Goal: Information Seeking & Learning: Check status

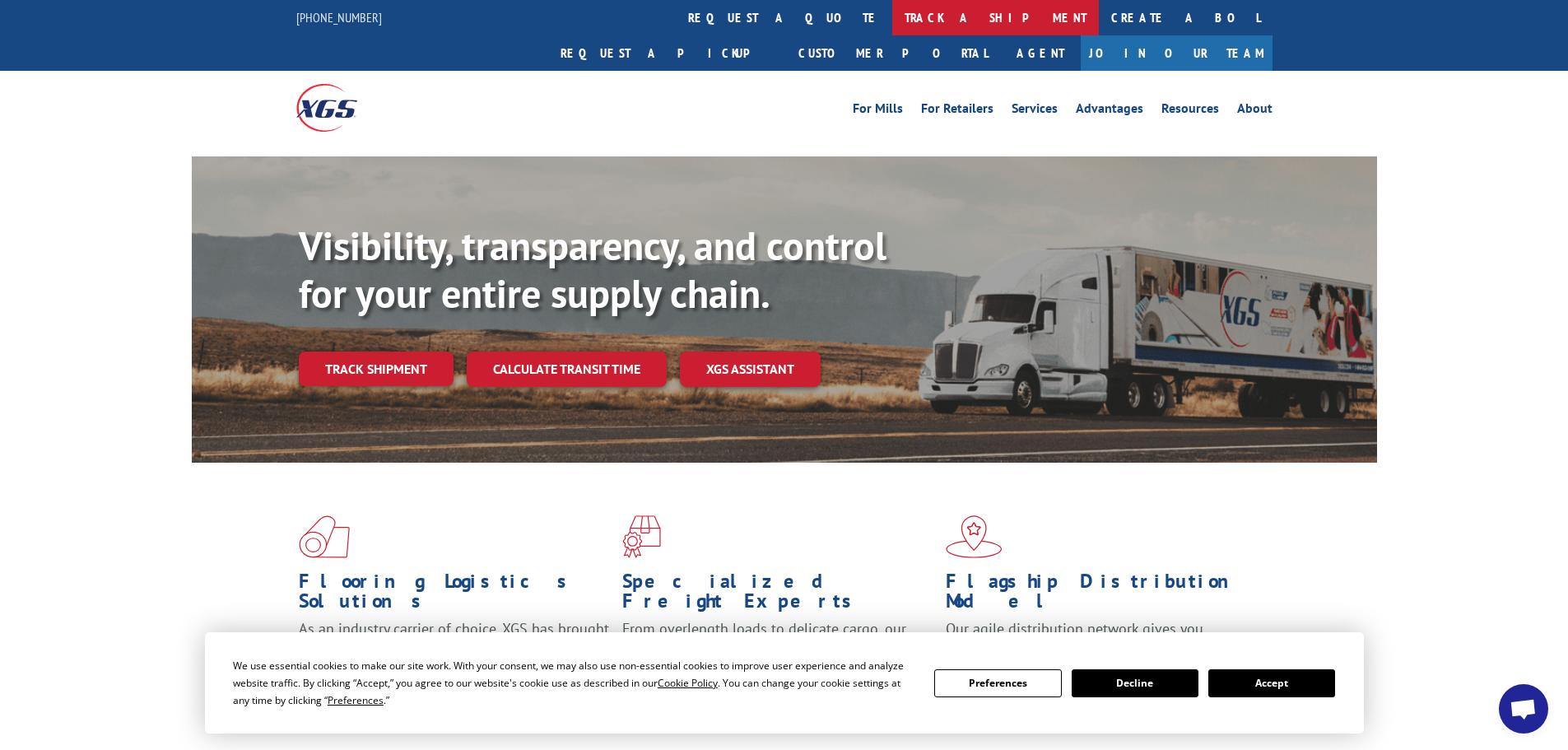
click at [892, 24] on link "track a shipment" at bounding box center [996, 18] width 207 height 35
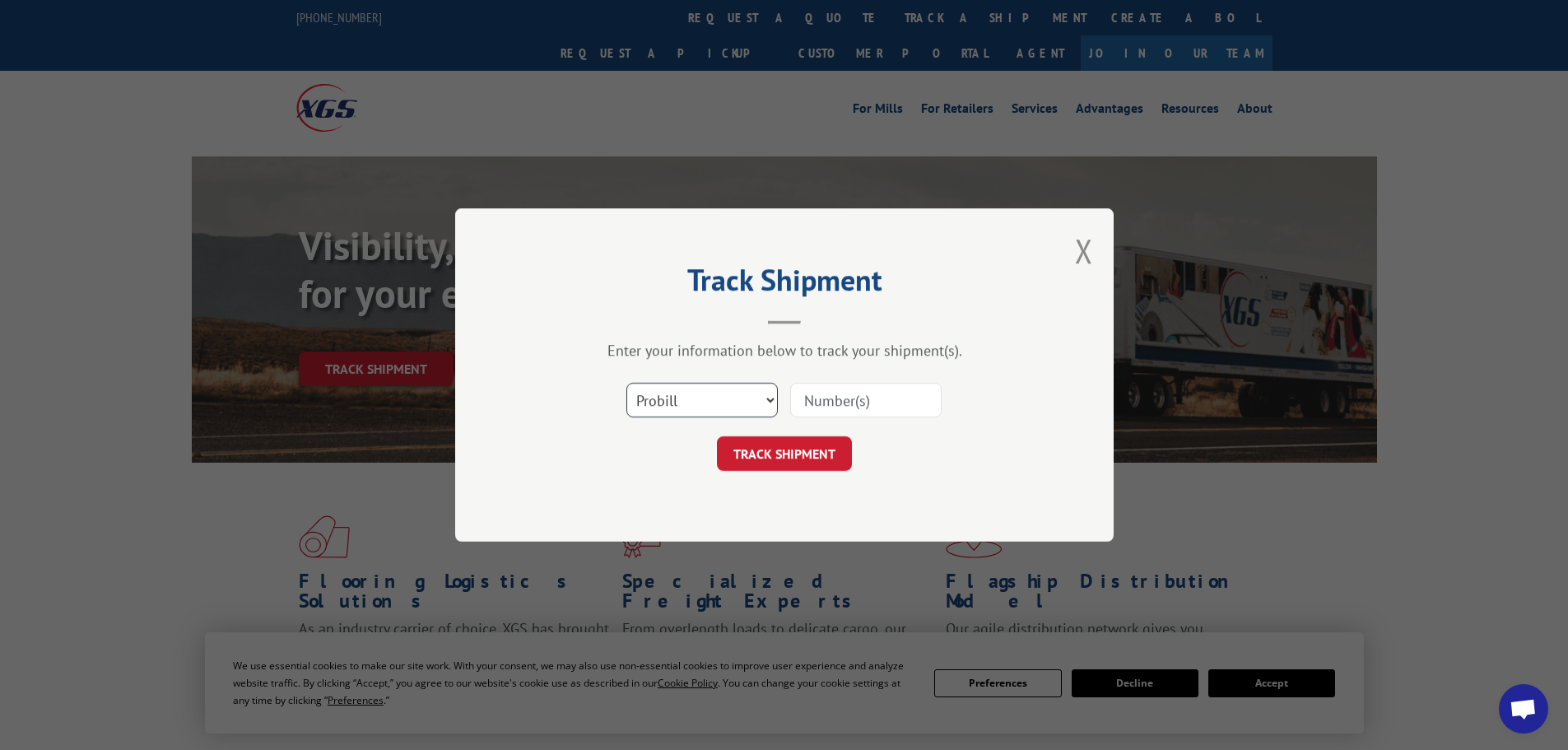
click at [743, 394] on select "Select category... Probill BOL PO" at bounding box center [702, 400] width 151 height 35
select select "bol"
click at [626, 383] on select "Select category... Probill BOL PO" at bounding box center [702, 400] width 151 height 35
click at [811, 405] on input at bounding box center [866, 400] width 151 height 35
type input "2871865"
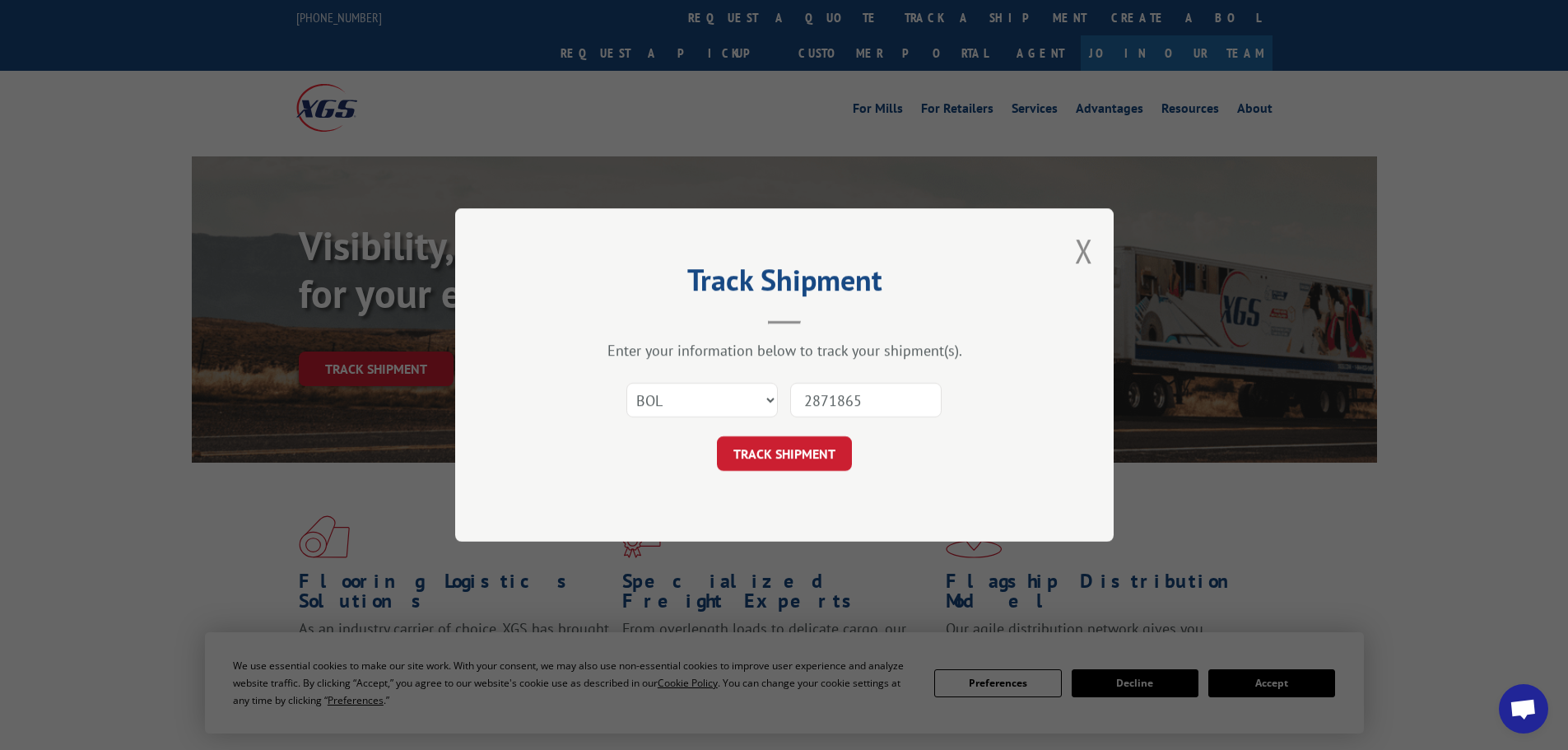
click button "TRACK SHIPMENT" at bounding box center [784, 453] width 135 height 35
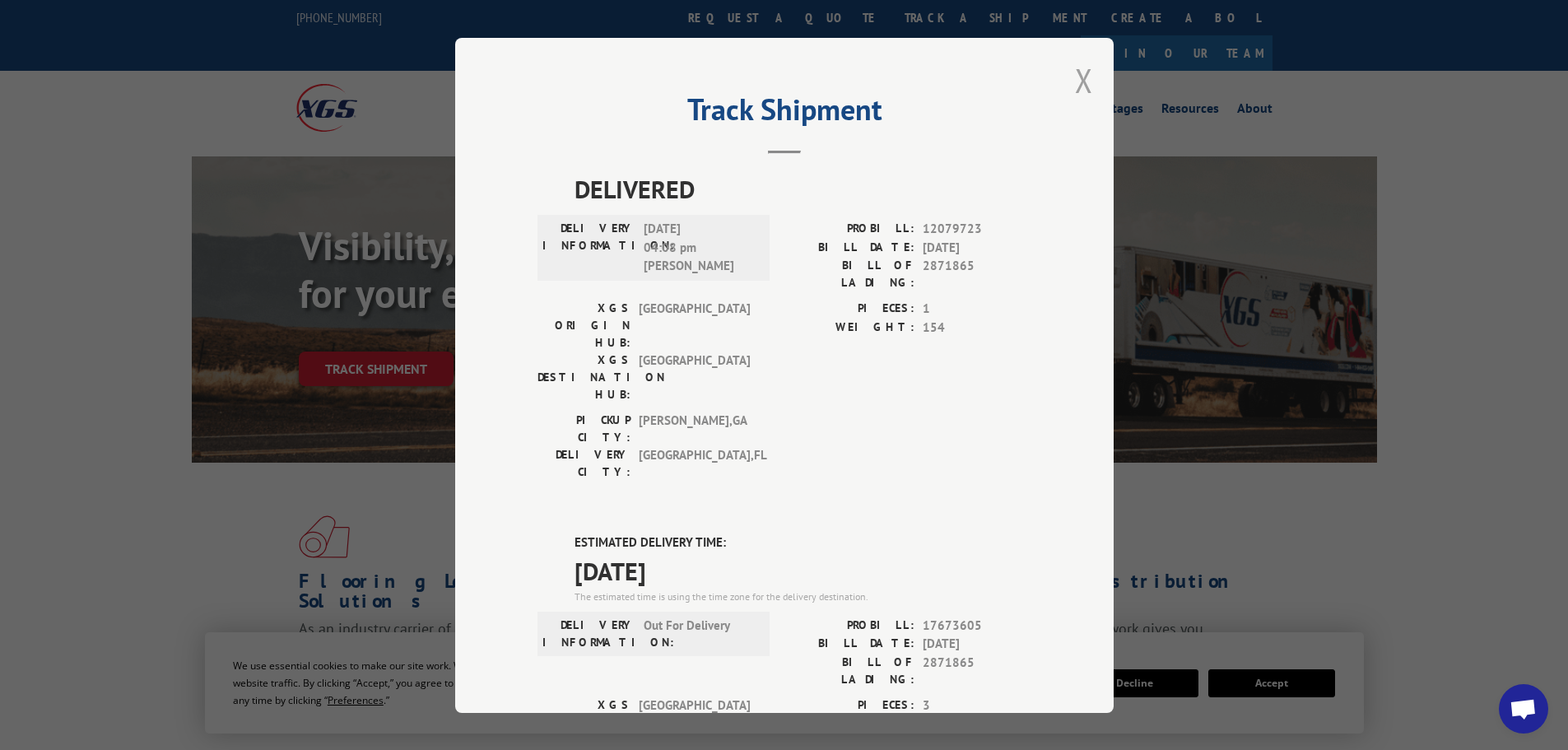
click at [1080, 95] on button "Close modal" at bounding box center [1083, 80] width 18 height 44
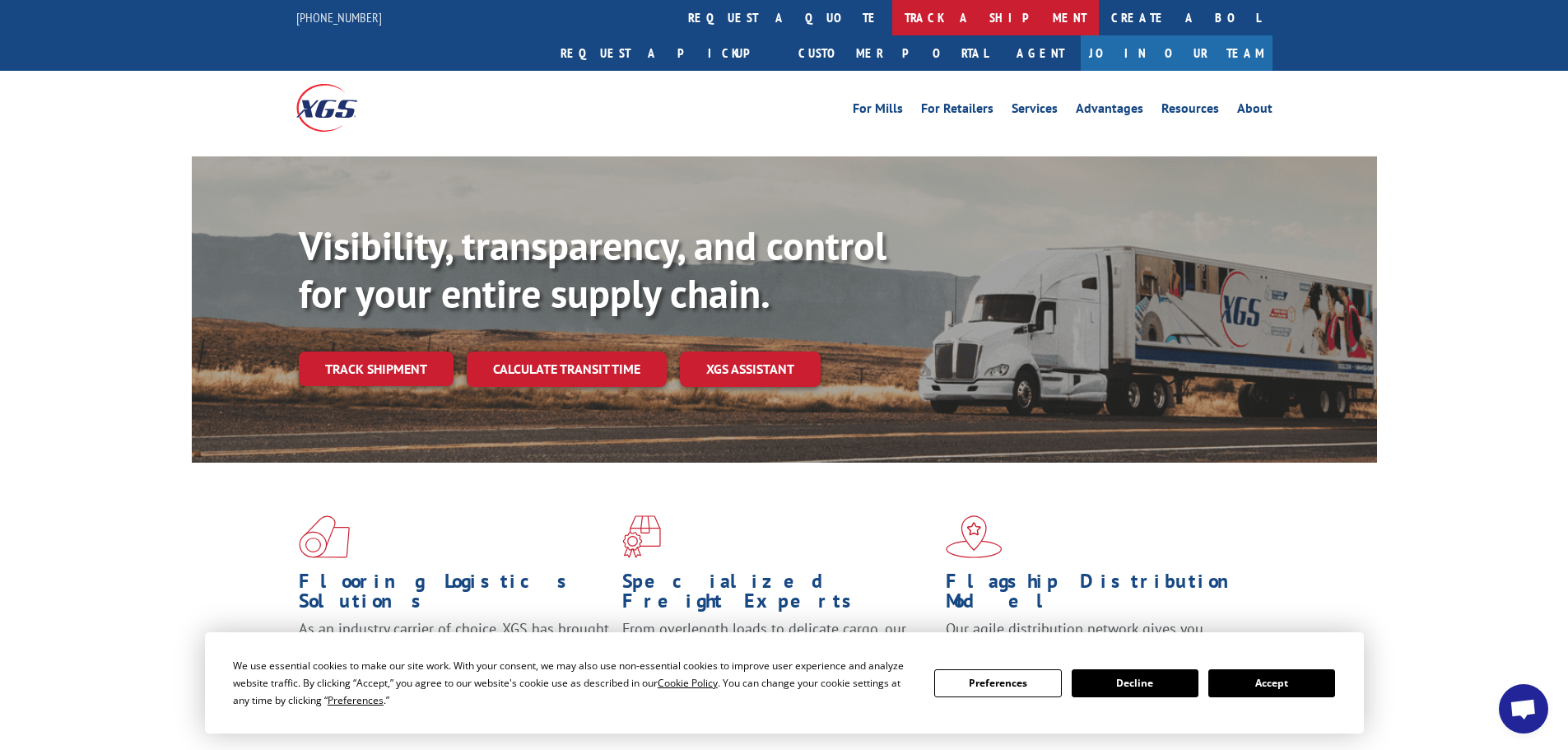
click at [892, 19] on link "track a shipment" at bounding box center [996, 18] width 207 height 35
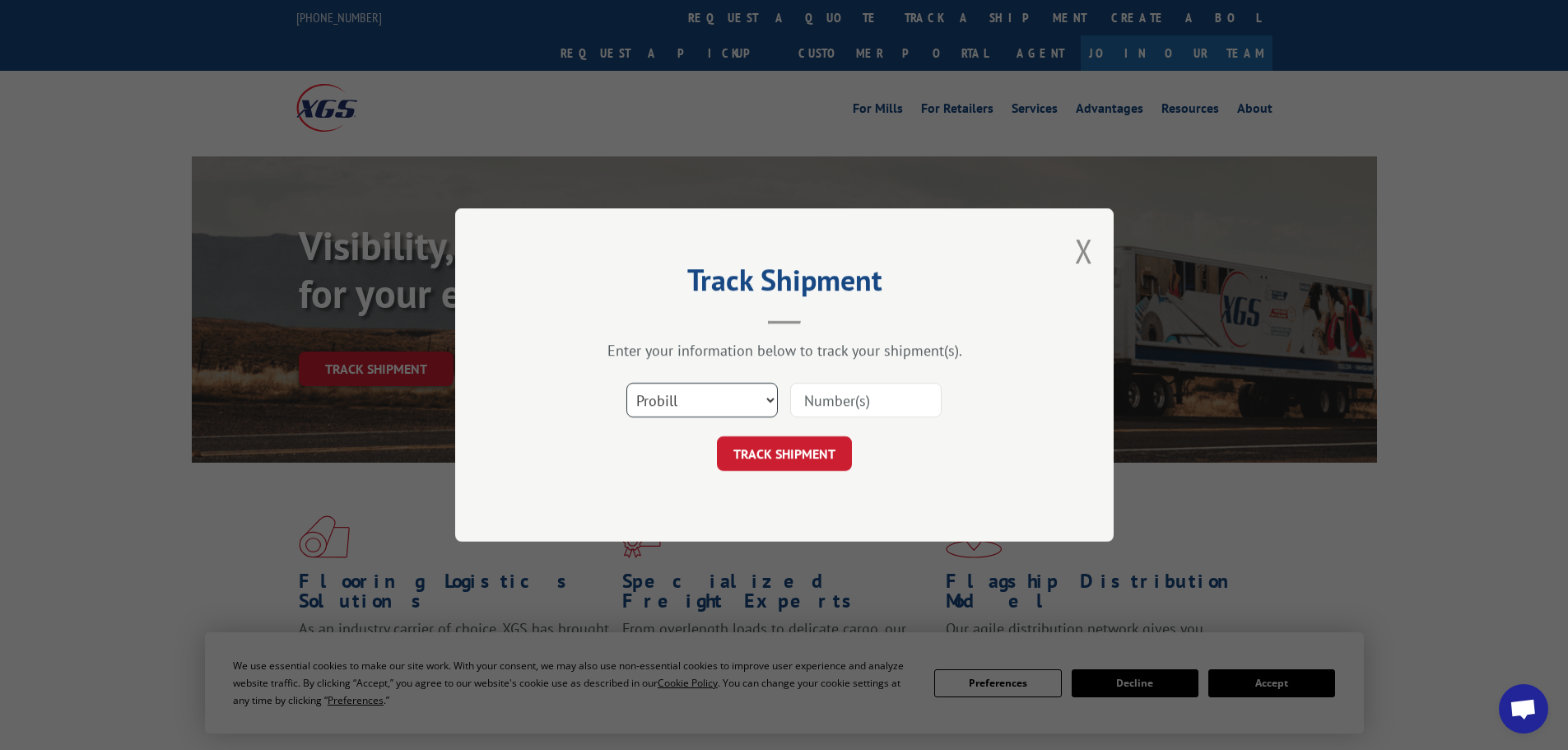
drag, startPoint x: 709, startPoint y: 391, endPoint x: 708, endPoint y: 400, distance: 9.1
click at [709, 391] on select "Select category... Probill BOL PO" at bounding box center [702, 400] width 151 height 35
select select "bol"
click at [626, 383] on select "Select category... Probill BOL PO" at bounding box center [702, 400] width 151 height 35
click at [857, 397] on input at bounding box center [866, 400] width 151 height 35
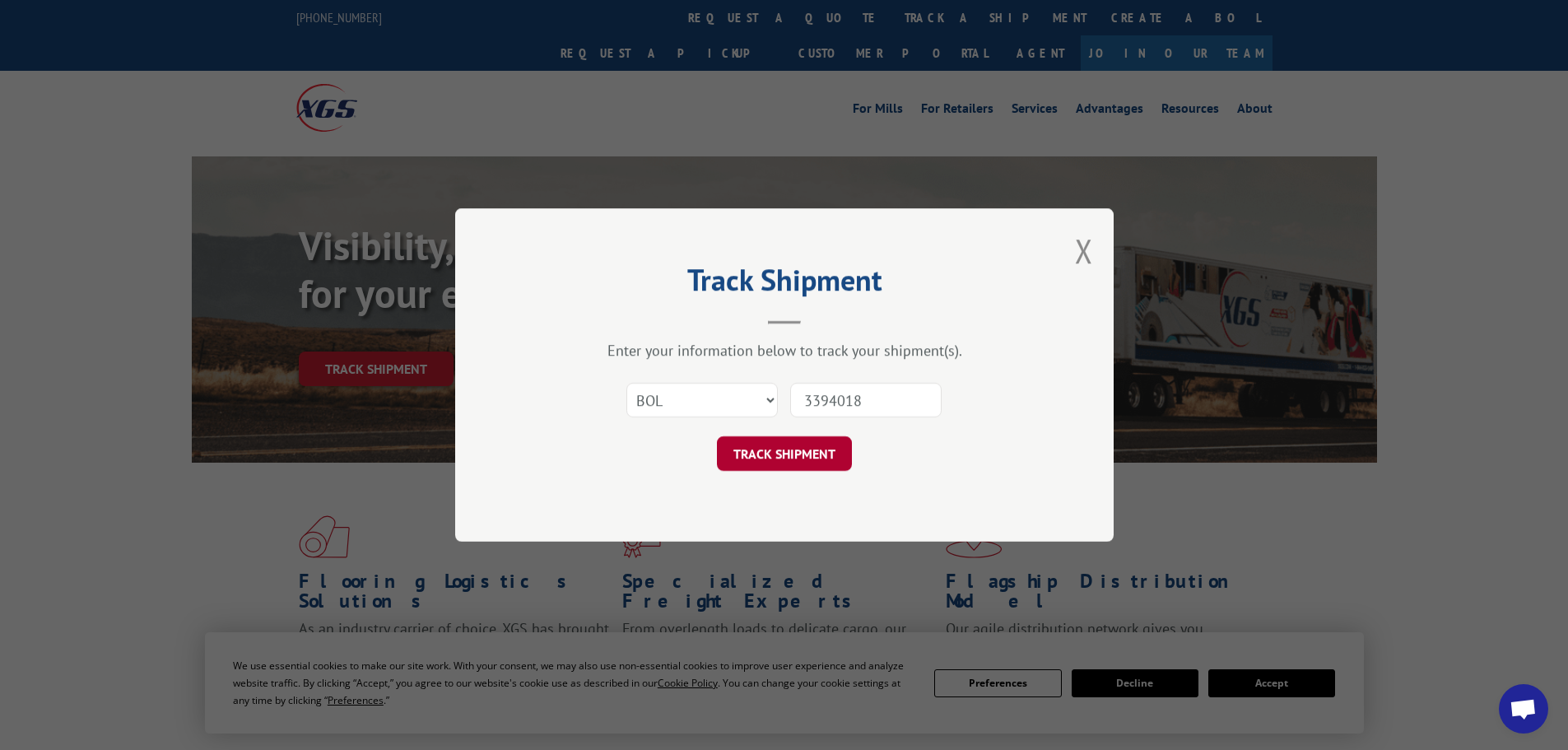
type input "3394018"
click at [783, 455] on button "TRACK SHIPMENT" at bounding box center [784, 453] width 135 height 35
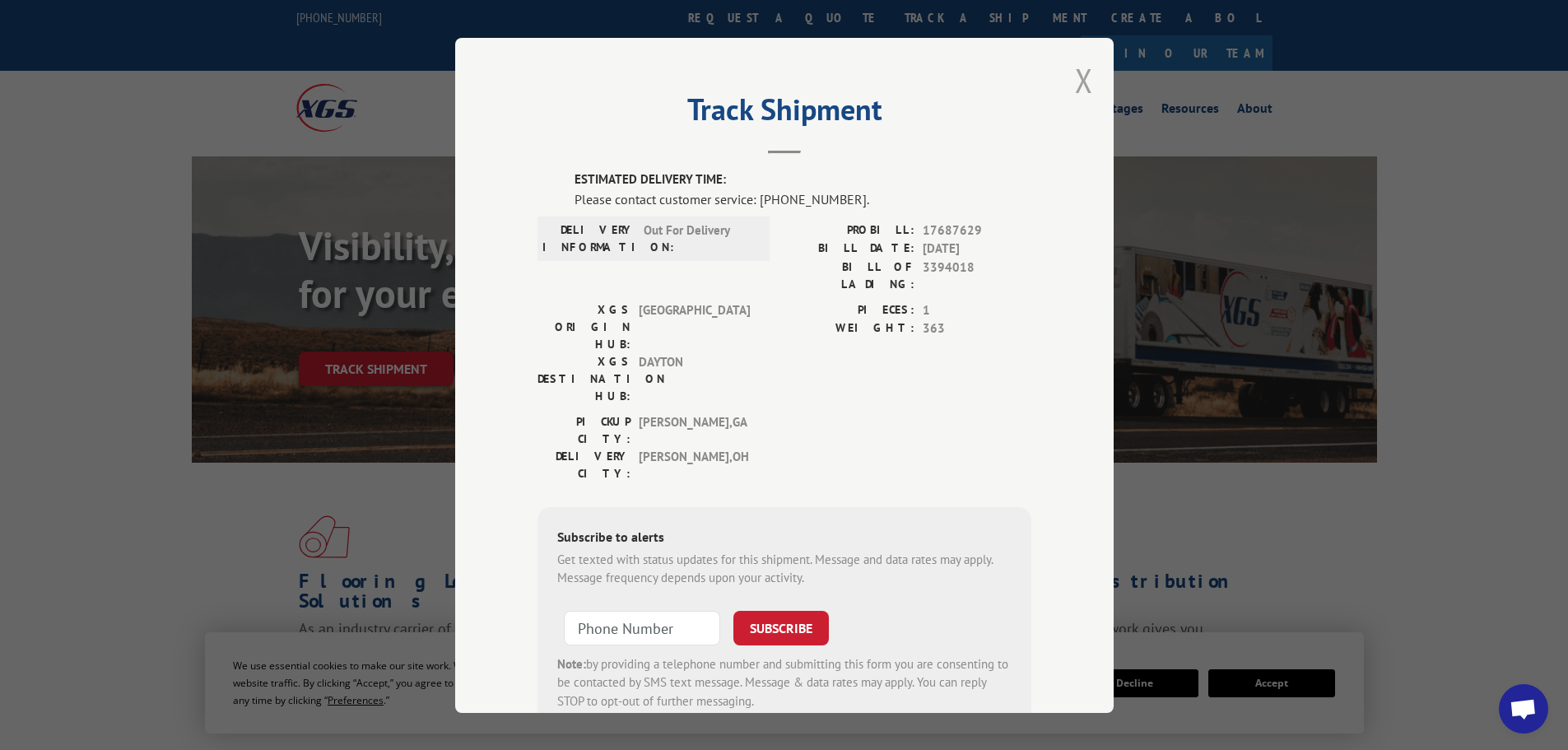
click at [1080, 84] on button "Close modal" at bounding box center [1083, 80] width 18 height 44
